Goal: Information Seeking & Learning: Find specific fact

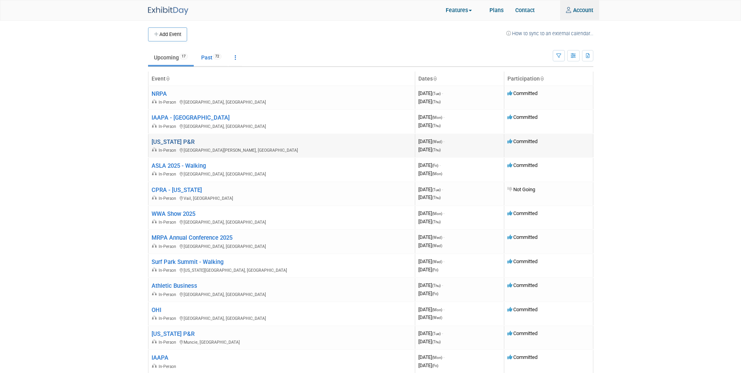
type input "[EMAIL_ADDRESS][DOMAIN_NAME]"
click at [168, 143] on link "[US_STATE] P&R" at bounding box center [173, 141] width 43 height 7
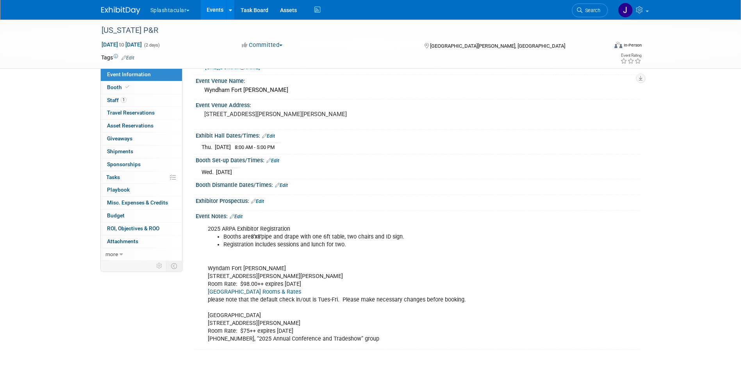
scroll to position [39, 0]
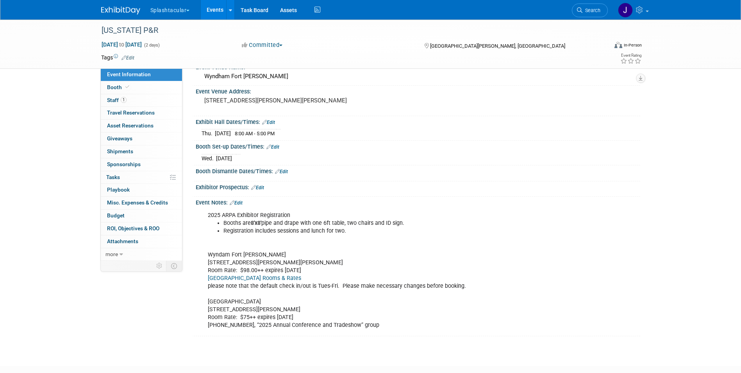
click at [232, 147] on div "Booth Set-up Dates/Times: Edit" at bounding box center [418, 146] width 445 height 10
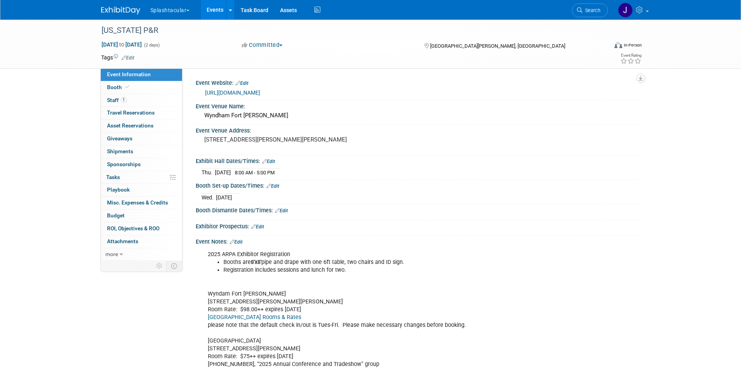
click at [277, 316] on link "Wyndham Fort Smith City Center Rooms & Rates" at bounding box center [254, 317] width 93 height 7
click at [228, 93] on link "https://arkarpa.org/conference/2025-annual-conference-and-tradeshow/" at bounding box center [232, 92] width 55 height 6
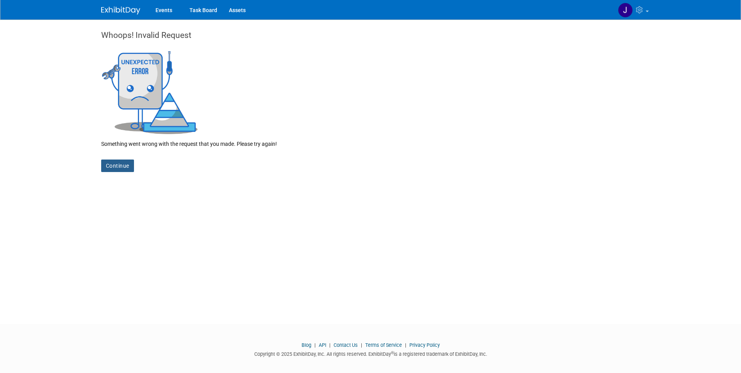
click at [117, 168] on link "Continue" at bounding box center [117, 165] width 33 height 12
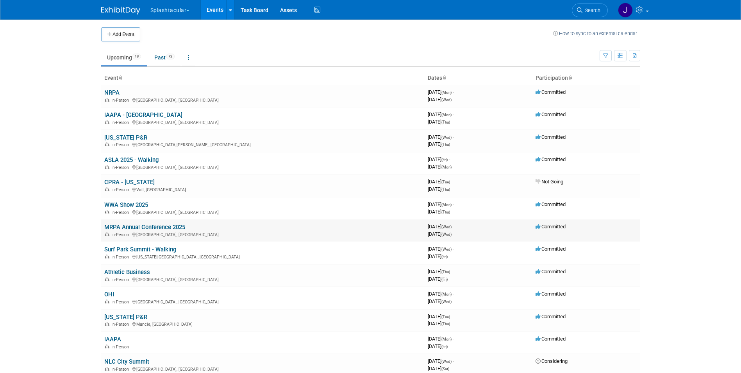
click at [142, 226] on link "MRPA Annual Conference 2025" at bounding box center [144, 226] width 81 height 7
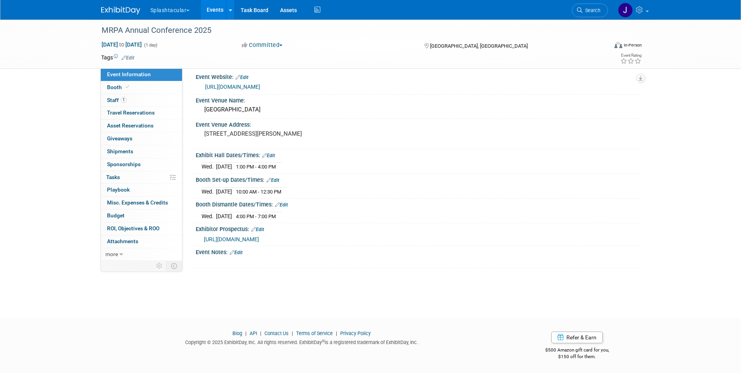
scroll to position [32, 0]
drag, startPoint x: 206, startPoint y: 84, endPoint x: 294, endPoint y: 80, distance: 88.0
click at [294, 104] on div "Heritage Center of Brooklyn Center" at bounding box center [418, 110] width 433 height 12
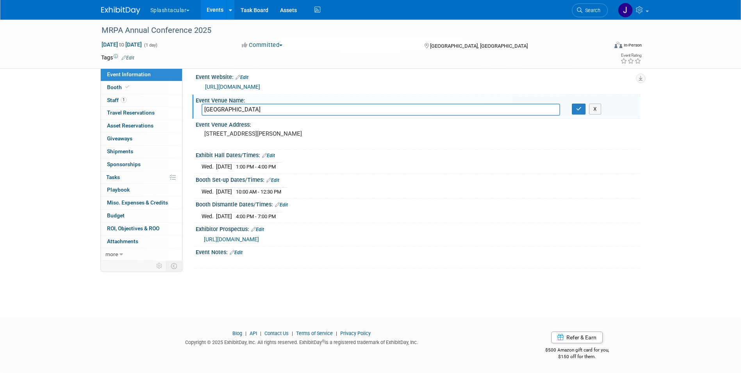
drag, startPoint x: 302, startPoint y: 80, endPoint x: 204, endPoint y: 79, distance: 98.1
click at [204, 104] on input "Heritage Center of Brooklyn Center" at bounding box center [381, 110] width 359 height 12
drag, startPoint x: 341, startPoint y: 109, endPoint x: 199, endPoint y: 108, distance: 141.4
click at [199, 128] on div "6155 Earle Brown Dr, Brooklyn Center, MN 55430" at bounding box center [288, 137] width 185 height 19
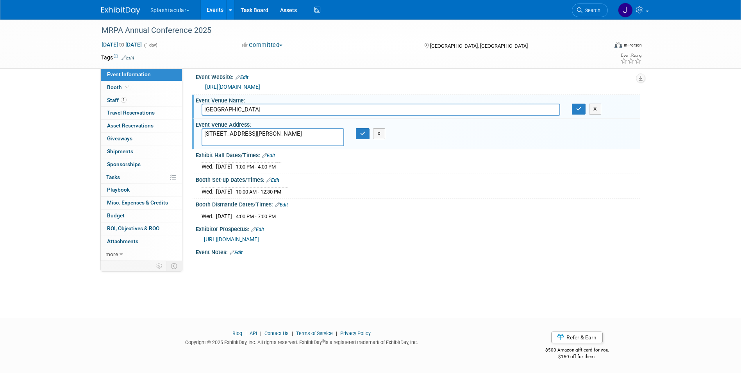
drag, startPoint x: 333, startPoint y: 106, endPoint x: 203, endPoint y: 109, distance: 130.1
click at [203, 128] on textarea "6155 Earle Brown Dr, Brooklyn Center, MN 55430" at bounding box center [273, 137] width 143 height 18
